Goal: Use online tool/utility: Utilize a website feature to perform a specific function

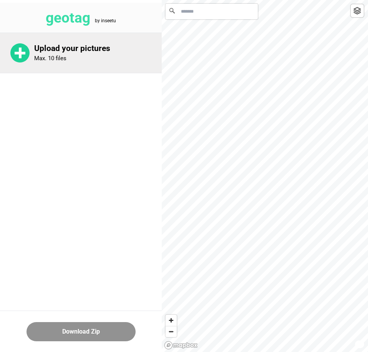
click at [16, 45] on circle at bounding box center [19, 52] width 19 height 19
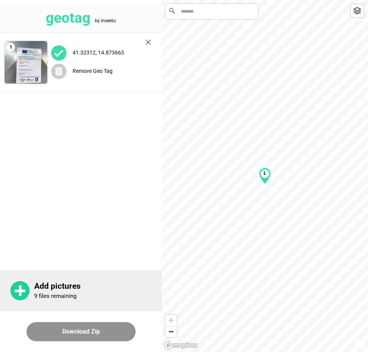
click at [61, 284] on p "Add pictures" at bounding box center [97, 287] width 127 height 10
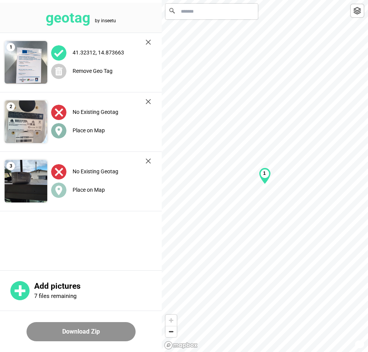
click at [87, 131] on label "Place on Map" at bounding box center [89, 130] width 32 height 6
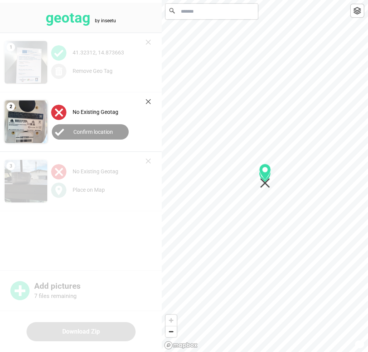
click at [95, 132] on label "Confirm location" at bounding box center [93, 132] width 40 height 6
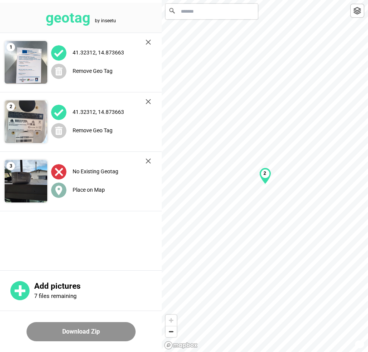
click at [102, 185] on div "Place on Map" at bounding box center [101, 190] width 100 height 16
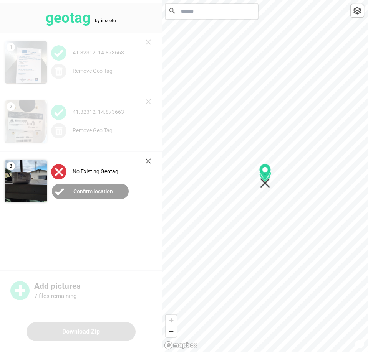
click at [266, 185] on icon "Map marker" at bounding box center [265, 183] width 10 height 10
click at [90, 195] on button "Confirm location" at bounding box center [90, 191] width 77 height 15
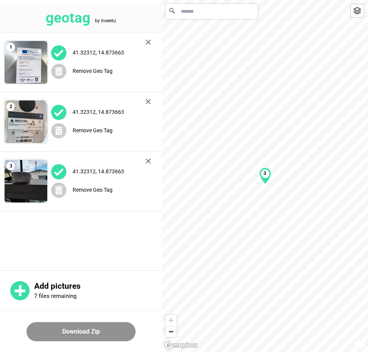
click at [150, 101] on img at bounding box center [147, 101] width 5 height 5
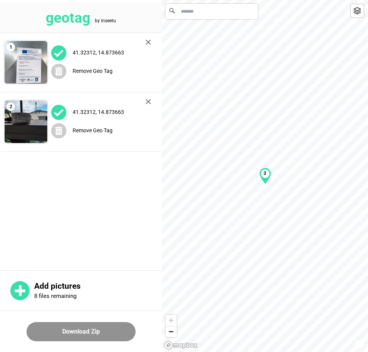
click at [145, 102] on img at bounding box center [147, 101] width 5 height 5
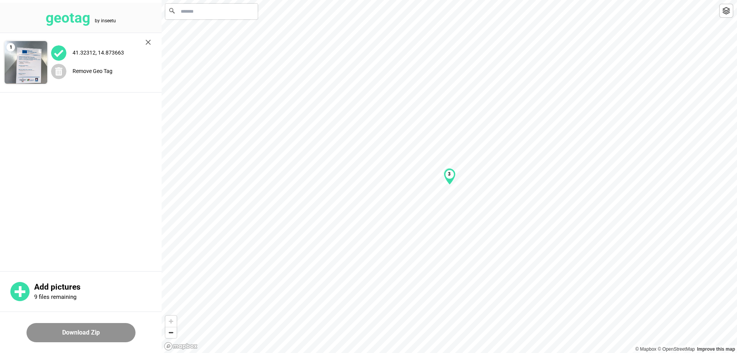
click at [368, 12] on img at bounding box center [726, 11] width 8 height 8
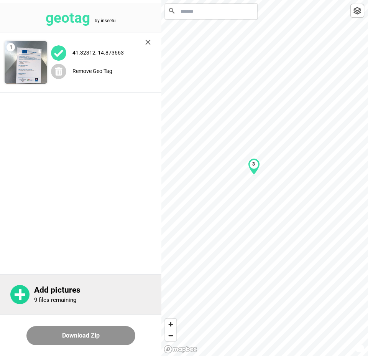
click at [58, 293] on p "Add pictures" at bounding box center [97, 290] width 127 height 10
click at [61, 287] on p "Add pictures" at bounding box center [97, 290] width 127 height 10
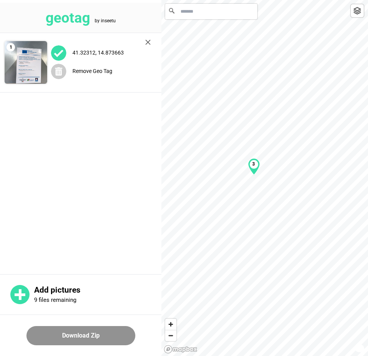
click at [147, 40] on img at bounding box center [147, 42] width 5 height 5
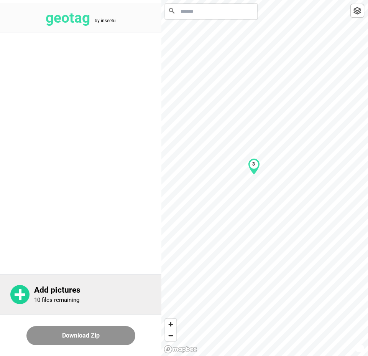
click at [54, 296] on p "10 files remaining" at bounding box center [56, 299] width 45 height 7
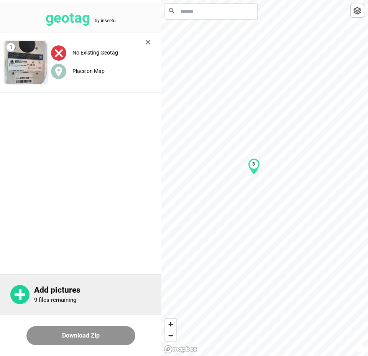
click at [84, 286] on p "Add pictures" at bounding box center [97, 290] width 127 height 10
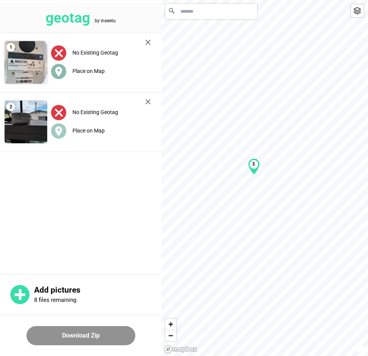
click at [86, 68] on label "Place on Map" at bounding box center [89, 71] width 32 height 6
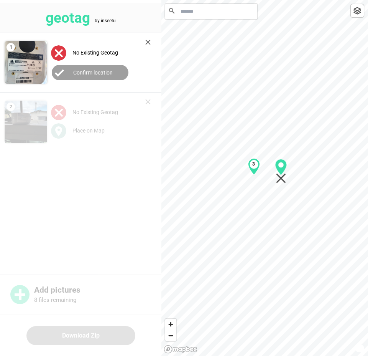
click at [281, 0] on div "3" at bounding box center [265, 0] width 207 height 0
click at [101, 69] on label "Confirm location" at bounding box center [93, 72] width 40 height 6
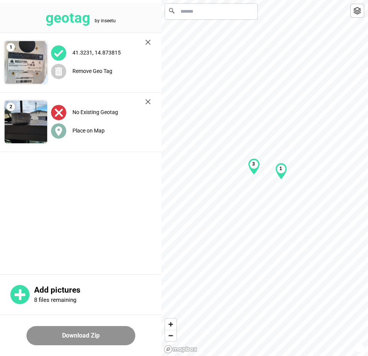
click at [101, 130] on label "Place on Map" at bounding box center [89, 130] width 32 height 6
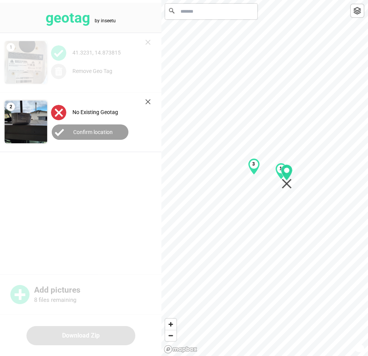
click at [288, 0] on div "3 1" at bounding box center [265, 0] width 207 height 0
click at [95, 129] on label "Confirm location" at bounding box center [93, 132] width 40 height 6
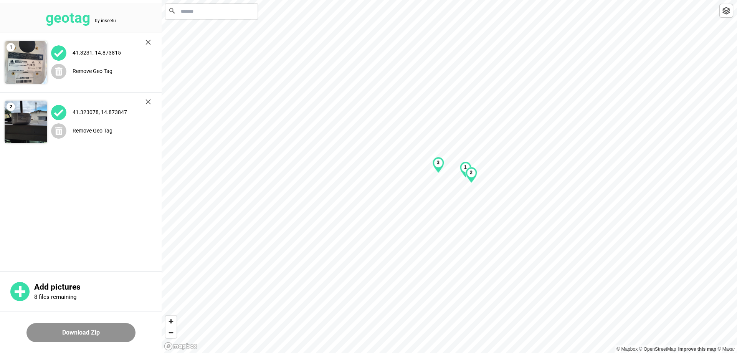
click at [95, 338] on button "Download Zip" at bounding box center [80, 332] width 109 height 19
